Goal: Information Seeking & Learning: Learn about a topic

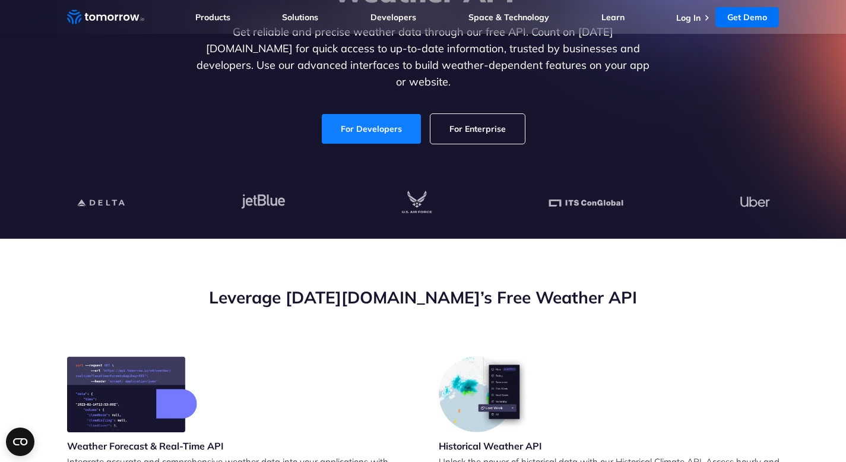
scroll to position [146, 0]
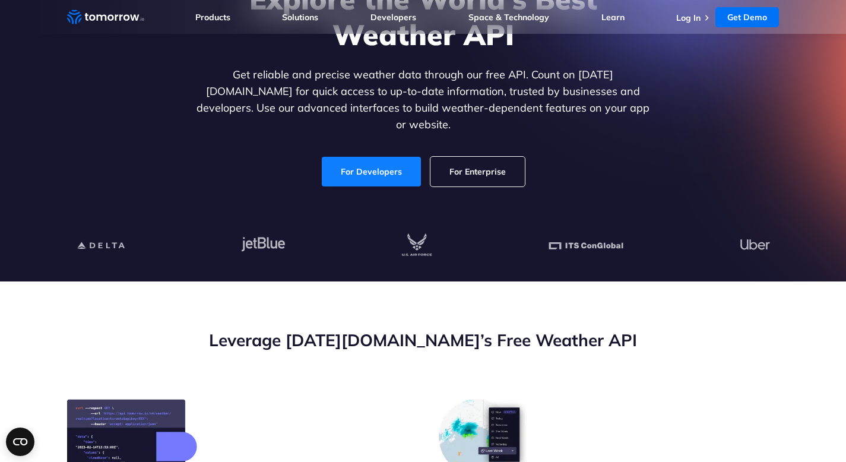
click at [406, 169] on link "For Developers" at bounding box center [371, 172] width 99 height 30
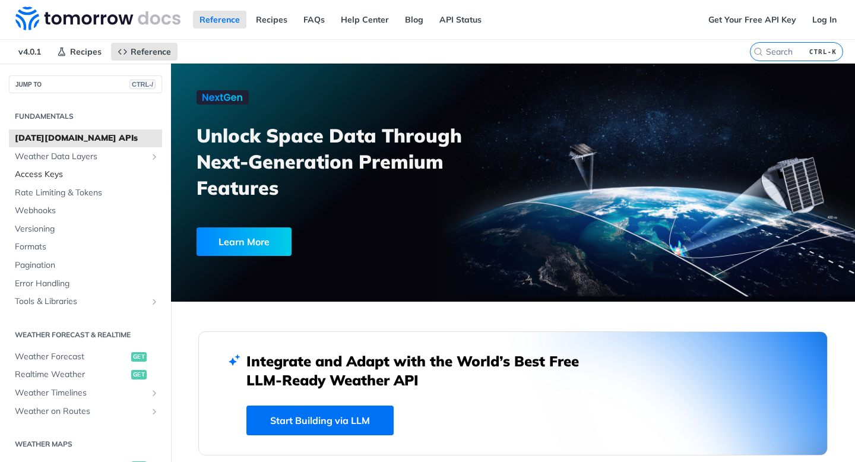
click at [31, 175] on span "Access Keys" at bounding box center [87, 175] width 144 height 12
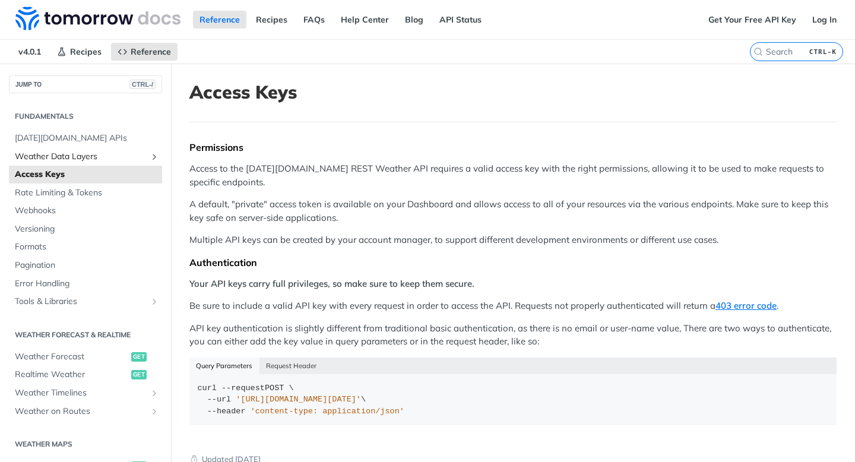
click at [60, 153] on span "Weather Data Layers" at bounding box center [81, 157] width 132 height 12
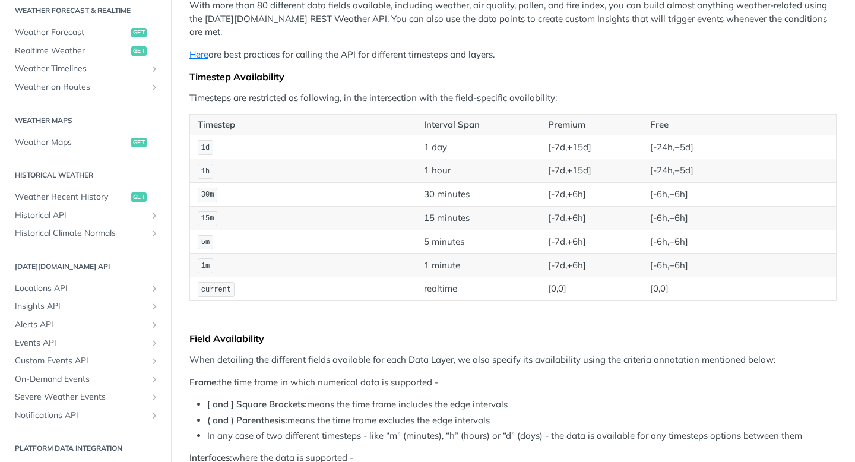
scroll to position [552, 0]
click at [62, 198] on span "Weather Recent History" at bounding box center [71, 198] width 113 height 12
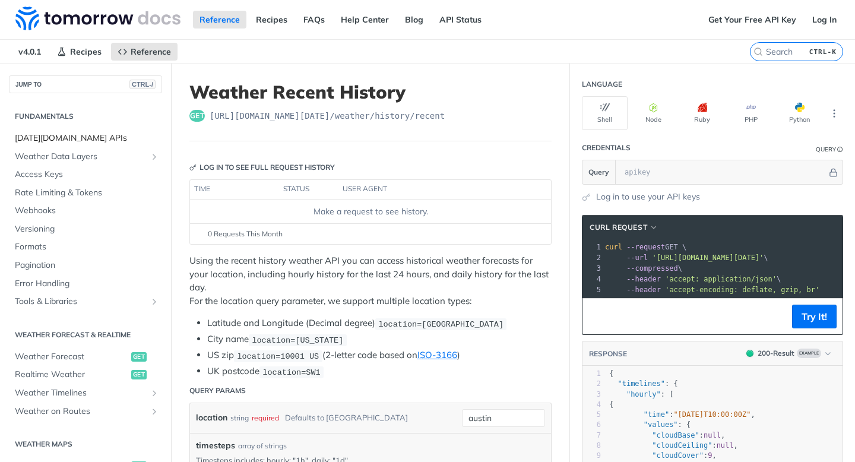
click at [61, 137] on span "[DATE][DOMAIN_NAME] APIs" at bounding box center [87, 138] width 144 height 12
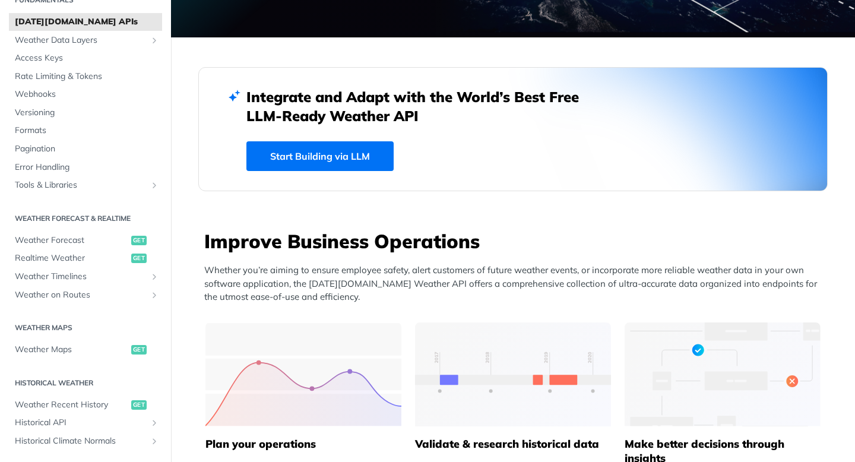
scroll to position [60, 0]
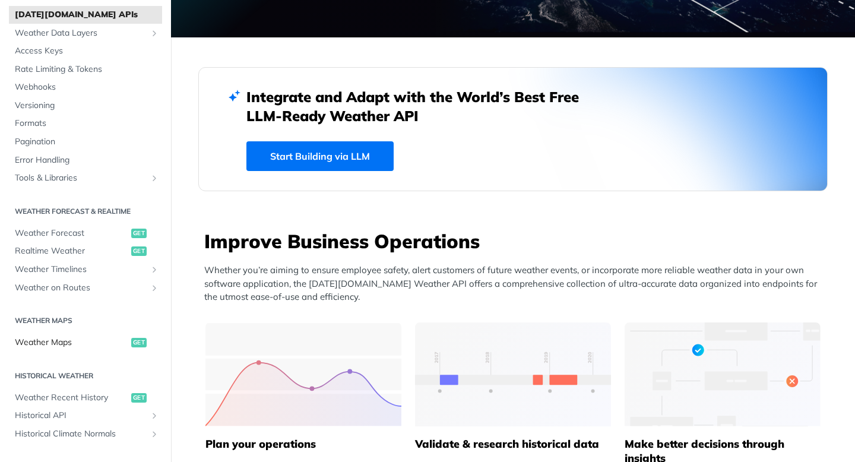
click at [66, 342] on span "Weather Maps" at bounding box center [71, 343] width 113 height 12
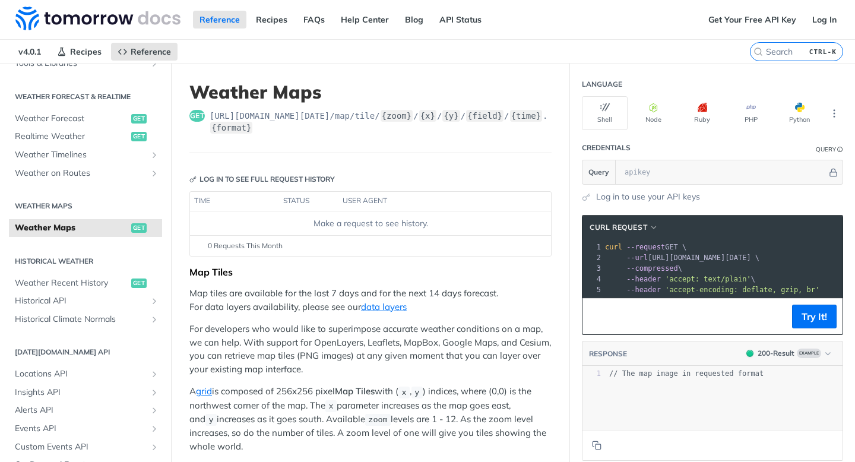
scroll to position [259, 0]
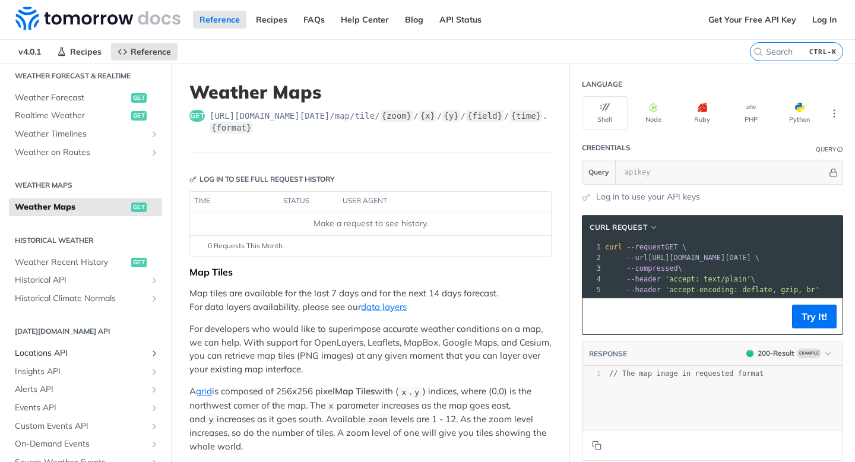
click at [48, 350] on span "Locations API" at bounding box center [81, 353] width 132 height 12
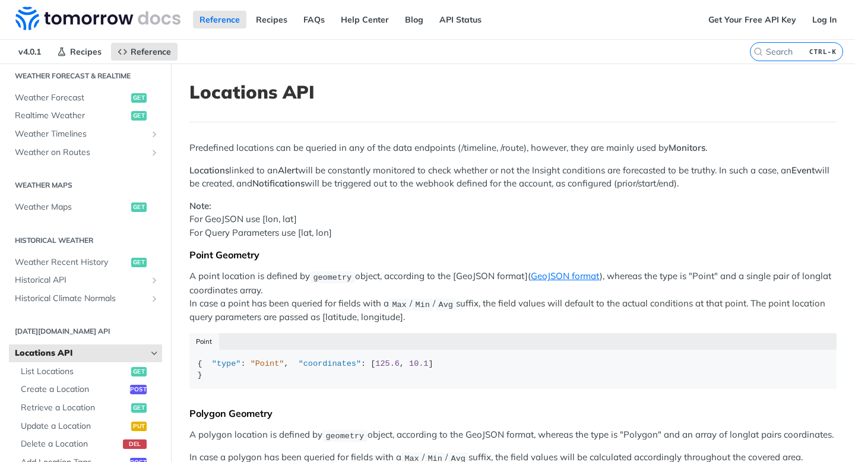
click at [52, 336] on h2 "[DATE][DOMAIN_NAME] API" at bounding box center [85, 331] width 153 height 11
click at [69, 328] on h2 "[DATE][DOMAIN_NAME] API" at bounding box center [85, 331] width 153 height 11
click at [38, 334] on h2 "[DATE][DOMAIN_NAME] API" at bounding box center [85, 331] width 153 height 11
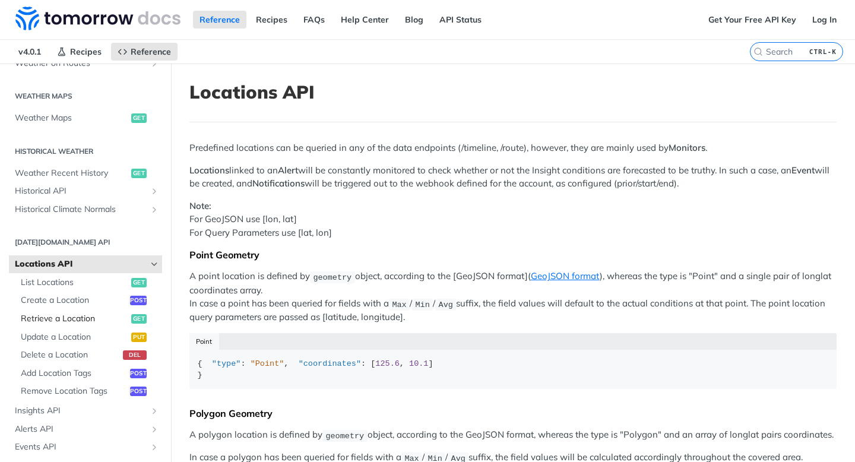
scroll to position [352, 0]
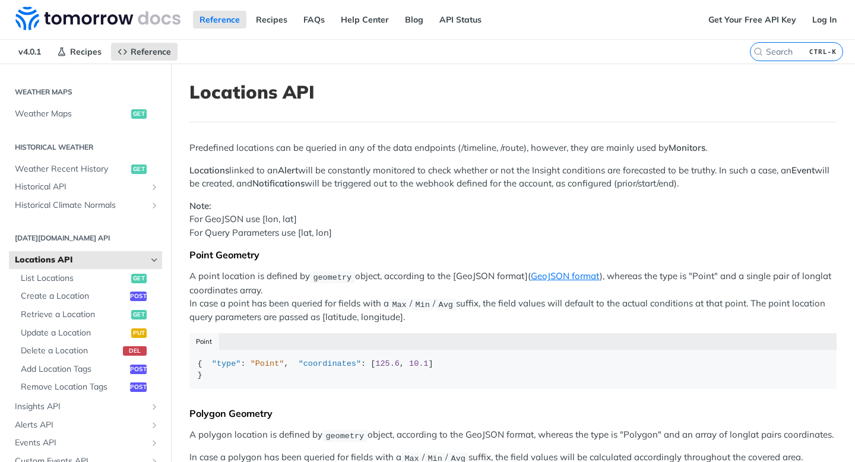
click at [45, 258] on span "Locations API" at bounding box center [81, 260] width 132 height 12
click at [58, 258] on span "Locations API" at bounding box center [81, 260] width 132 height 12
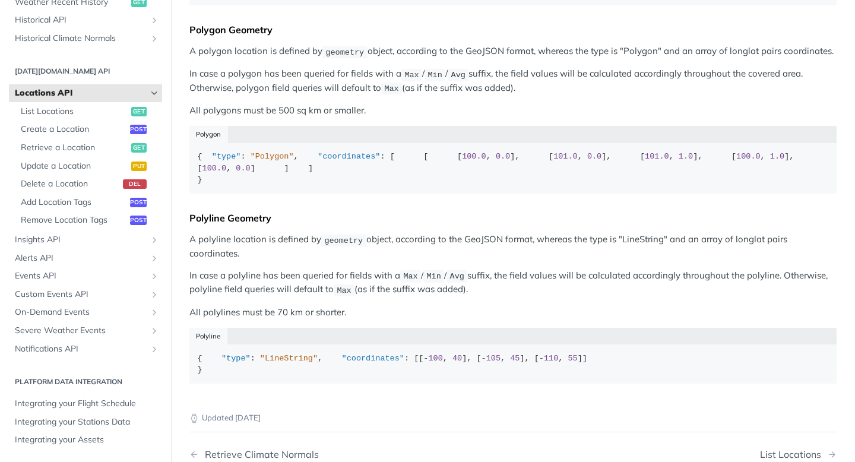
scroll to position [0, 0]
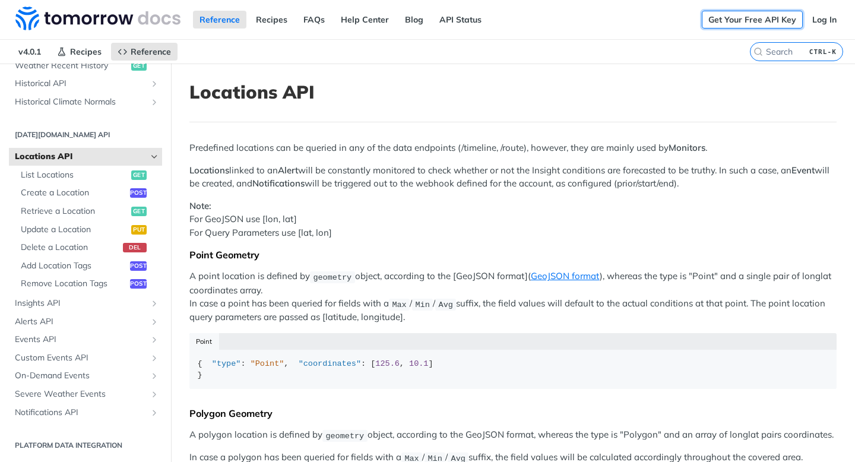
click at [743, 16] on link "Get Your Free API Key" at bounding box center [752, 20] width 101 height 18
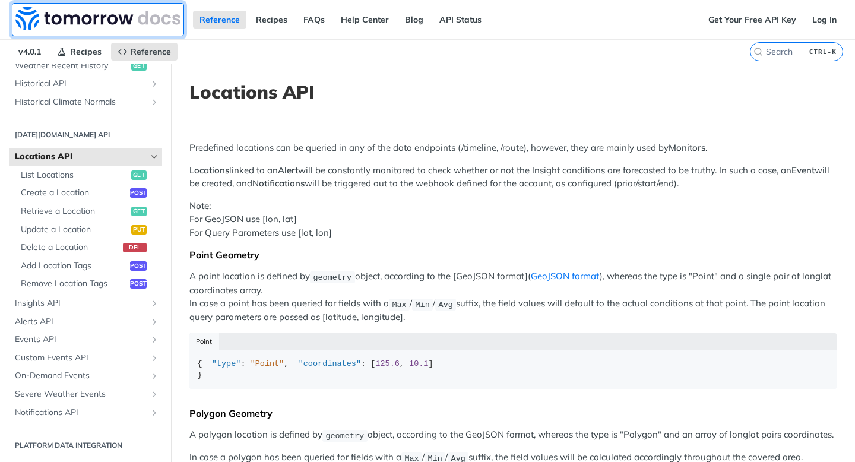
click at [50, 18] on img at bounding box center [97, 19] width 165 height 24
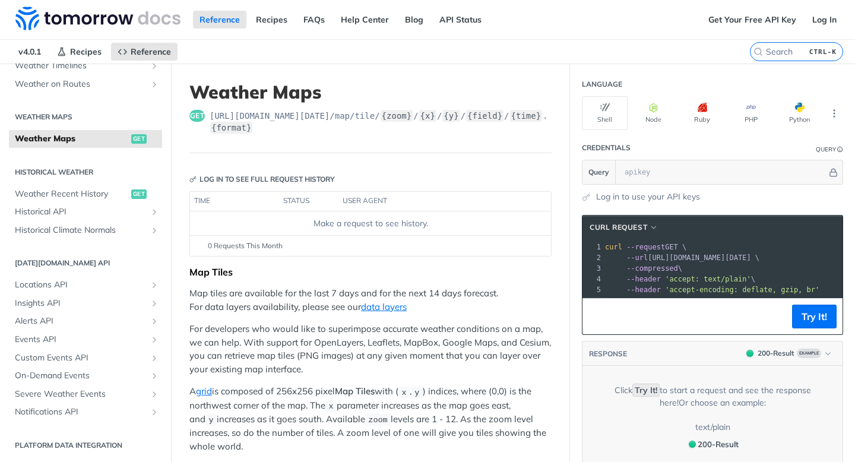
scroll to position [327, 0]
